Goal: Task Accomplishment & Management: Use online tool/utility

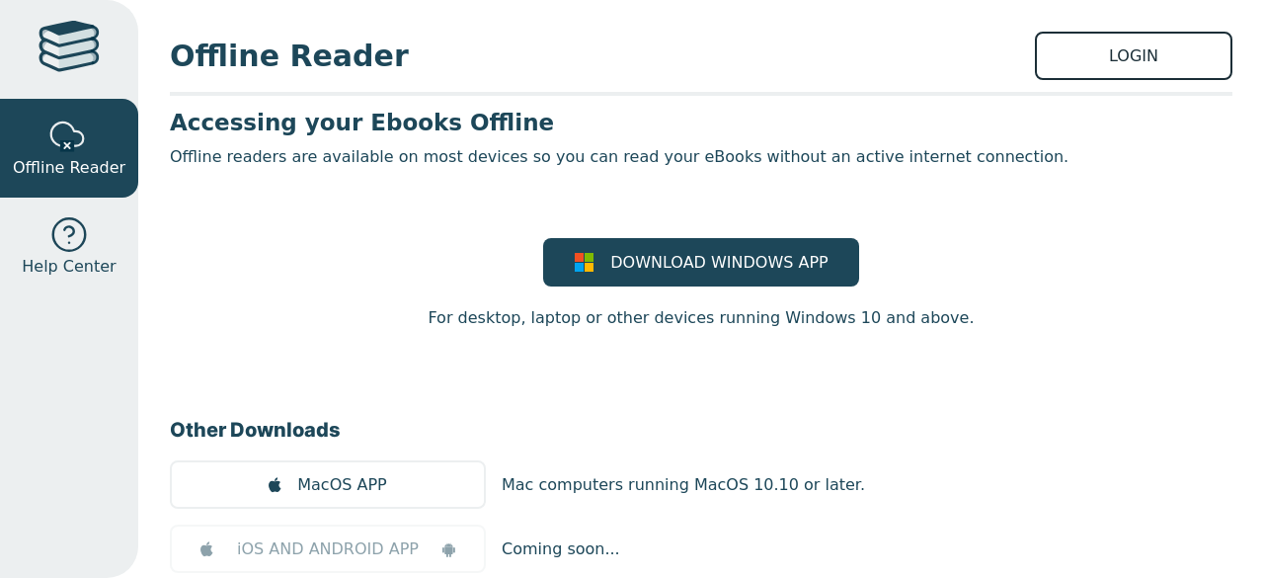
click at [1074, 50] on link "LOGIN" at bounding box center [1134, 56] width 198 height 48
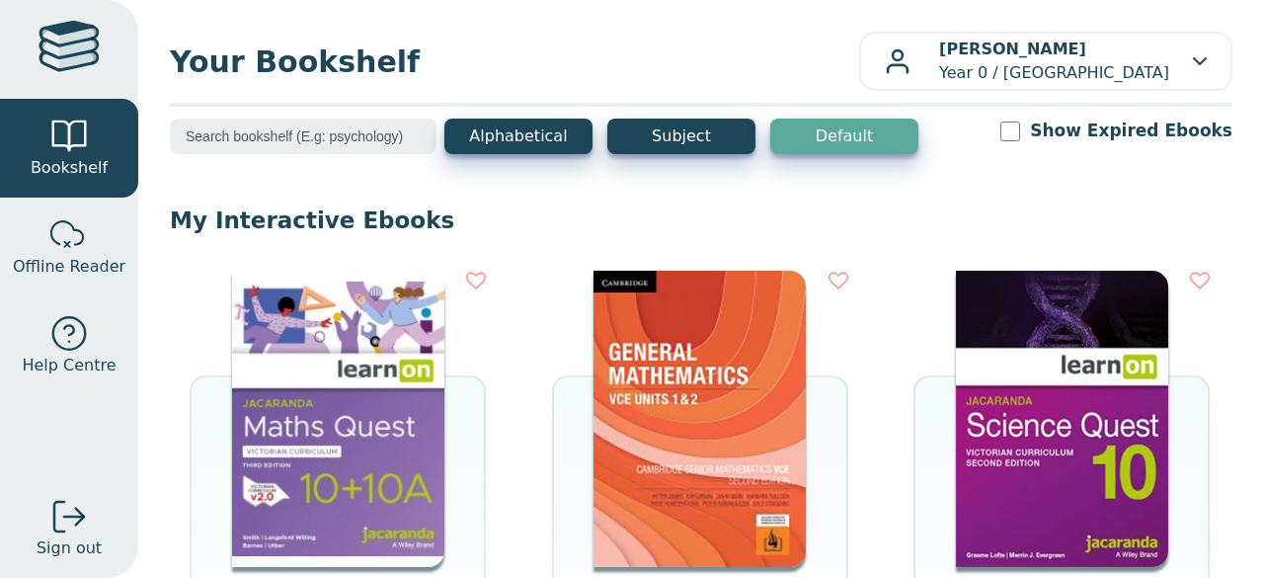
click at [399, 388] on img at bounding box center [338, 419] width 212 height 296
